Goal: Task Accomplishment & Management: Manage account settings

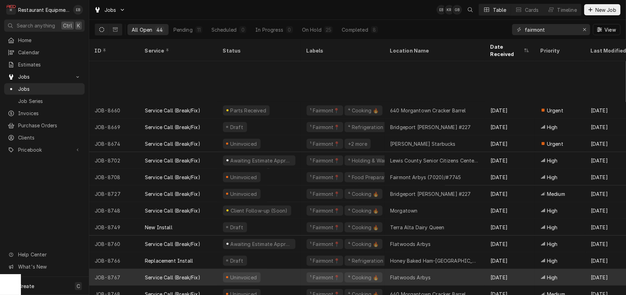
scroll to position [506, 0]
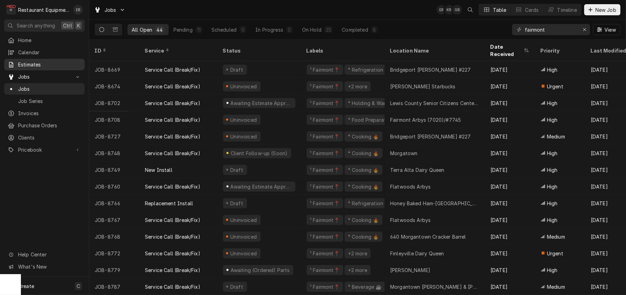
click at [36, 65] on span "Estimates" at bounding box center [49, 64] width 63 height 7
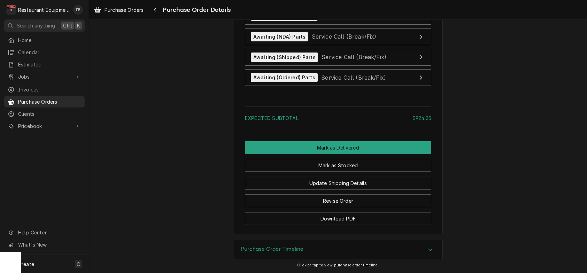
scroll to position [1926, 0]
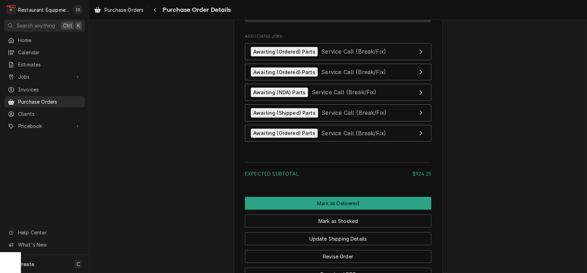
click at [136, 19] on div "Purchase Orders Purchase Order Details" at bounding box center [337, 9] width 497 height 19
click at [134, 8] on span "Purchase Orders" at bounding box center [123, 9] width 39 height 7
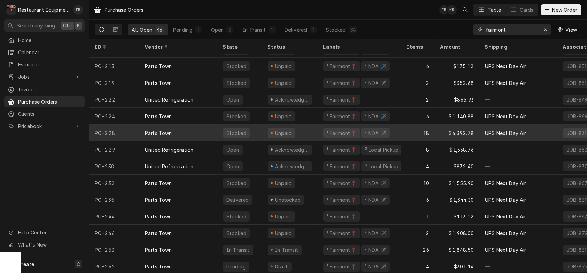
scroll to position [556, 0]
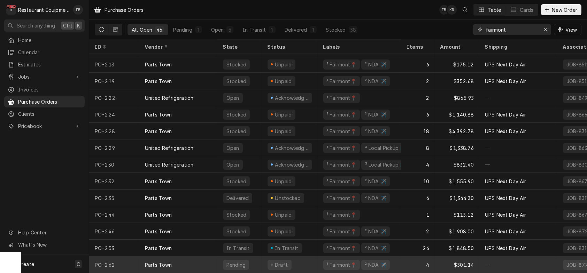
click at [311, 259] on div "Draft" at bounding box center [290, 265] width 56 height 17
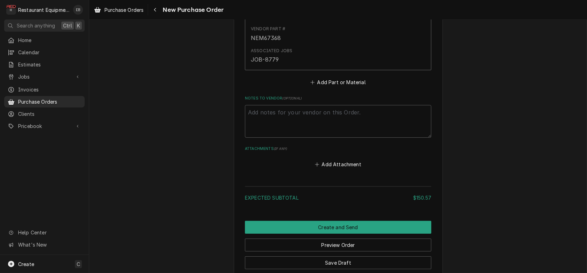
scroll to position [487, 0]
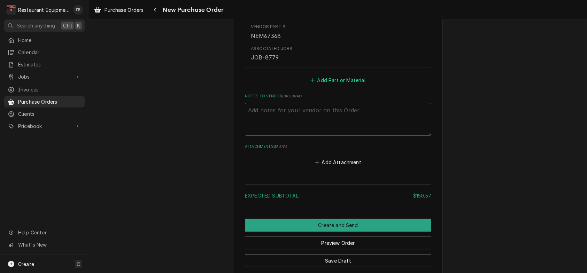
click at [333, 85] on button "Add Part or Material" at bounding box center [337, 80] width 57 height 10
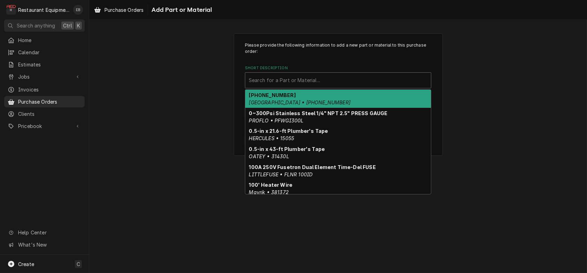
click at [321, 87] on div "Short Description" at bounding box center [338, 80] width 179 height 13
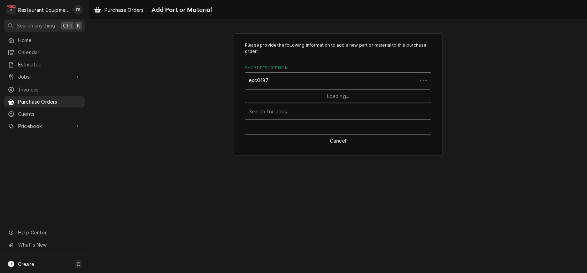
type input "exc01877"
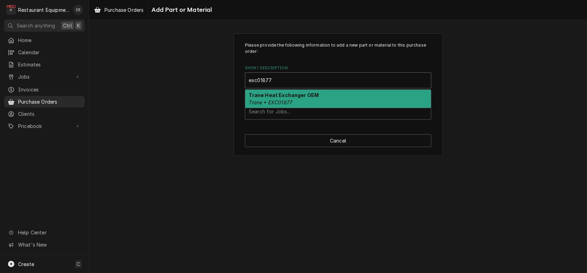
click at [301, 108] on div "Trane Heat Exchanger OEM Trane • EXC01877" at bounding box center [338, 99] width 186 height 18
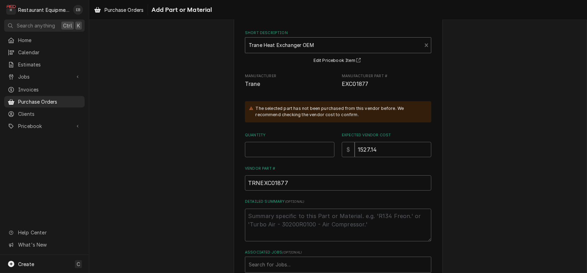
scroll to position [46, 0]
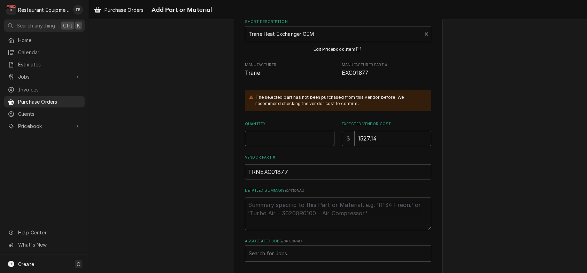
click at [295, 146] on input "Quantity" at bounding box center [289, 138] width 89 height 15
type textarea "x"
type input "1"
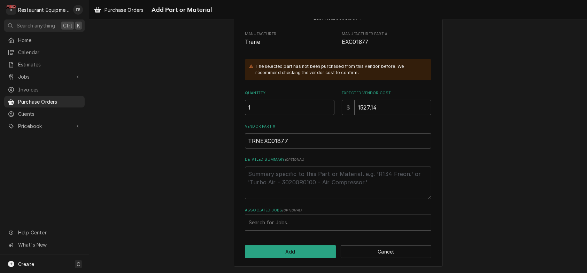
scroll to position [113, 0]
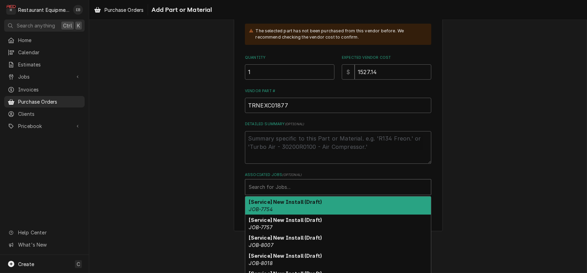
click at [288, 194] on div "Associated Jobs" at bounding box center [338, 187] width 179 height 13
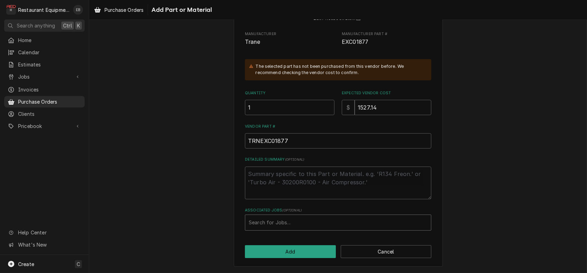
click at [282, 219] on div "Associated Jobs" at bounding box center [338, 223] width 179 height 13
click at [253, 222] on input "86609" at bounding box center [257, 222] width 16 height 11
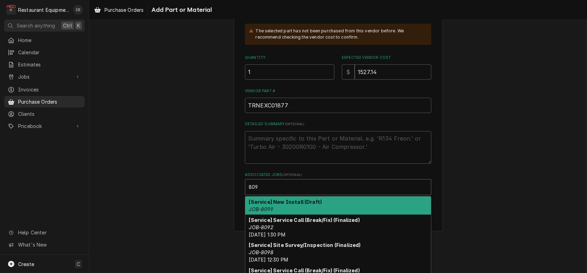
type input "8609"
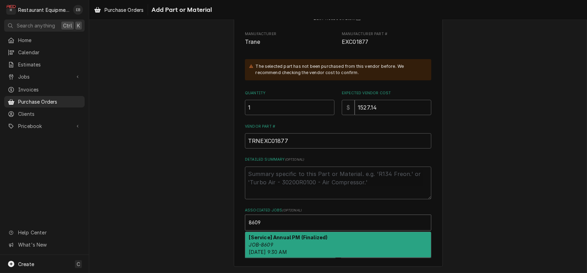
click at [290, 235] on strong "[Service] Annual PM (Finalized)" at bounding box center [288, 238] width 79 height 6
type textarea "x"
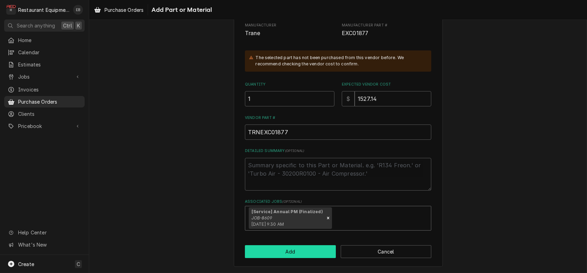
click at [292, 258] on button "Add" at bounding box center [290, 251] width 91 height 13
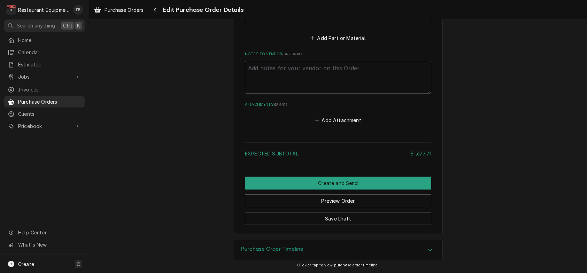
scroll to position [733, 0]
click at [330, 221] on button "Save Draft" at bounding box center [338, 218] width 186 height 13
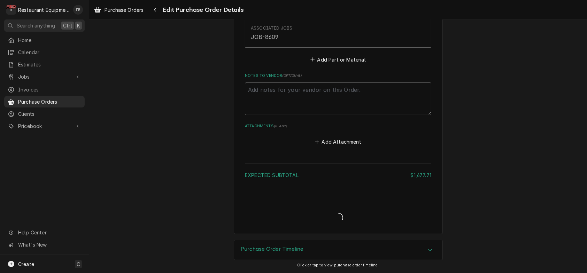
scroll to position [719, 0]
type textarea "x"
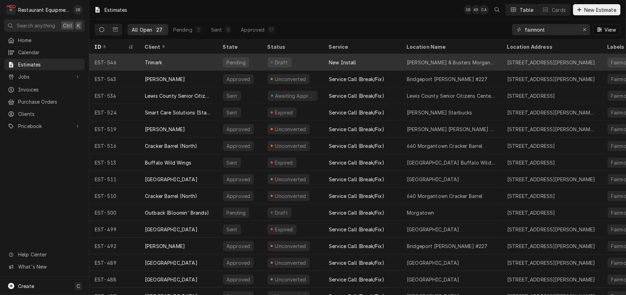
click at [355, 60] on div "New Install" at bounding box center [362, 62] width 78 height 17
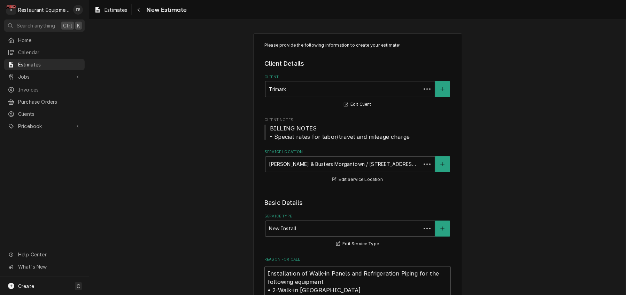
type textarea "x"
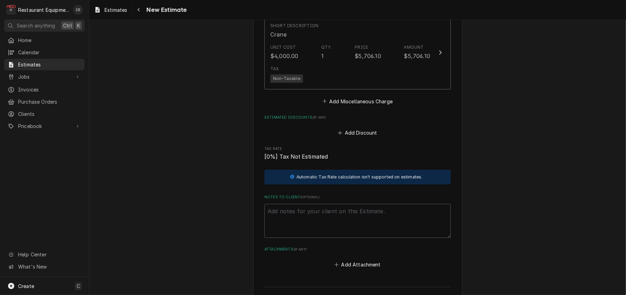
scroll to position [1763, 0]
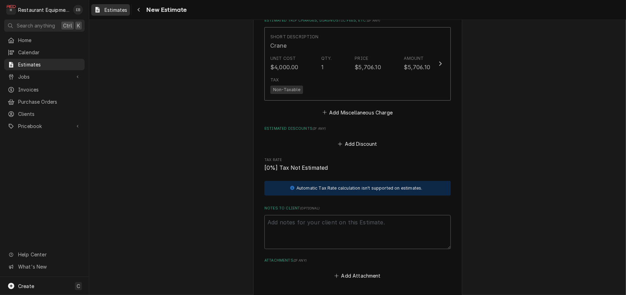
click at [124, 14] on span "Estimates" at bounding box center [115, 9] width 23 height 7
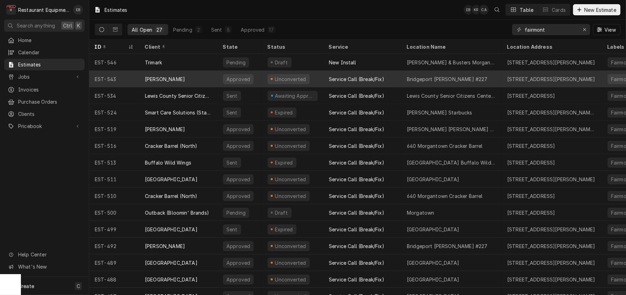
click at [365, 82] on div "Service Call (Break/Fix)" at bounding box center [356, 79] width 55 height 7
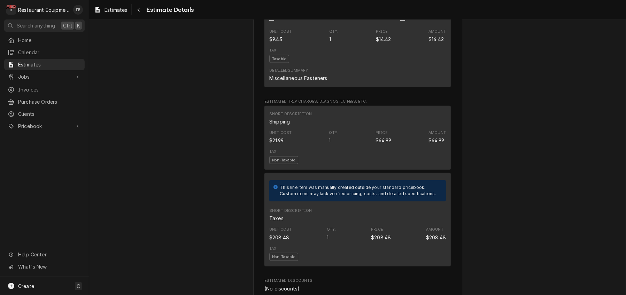
scroll to position [1044, 0]
drag, startPoint x: 389, startPoint y: 104, endPoint x: 414, endPoint y: 105, distance: 24.7
copy div "EXC01877"
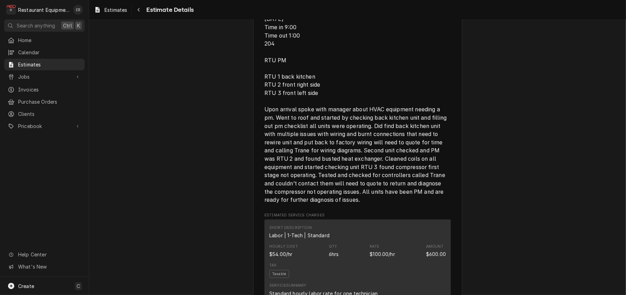
scroll to position [418, 0]
